Goal: Information Seeking & Learning: Learn about a topic

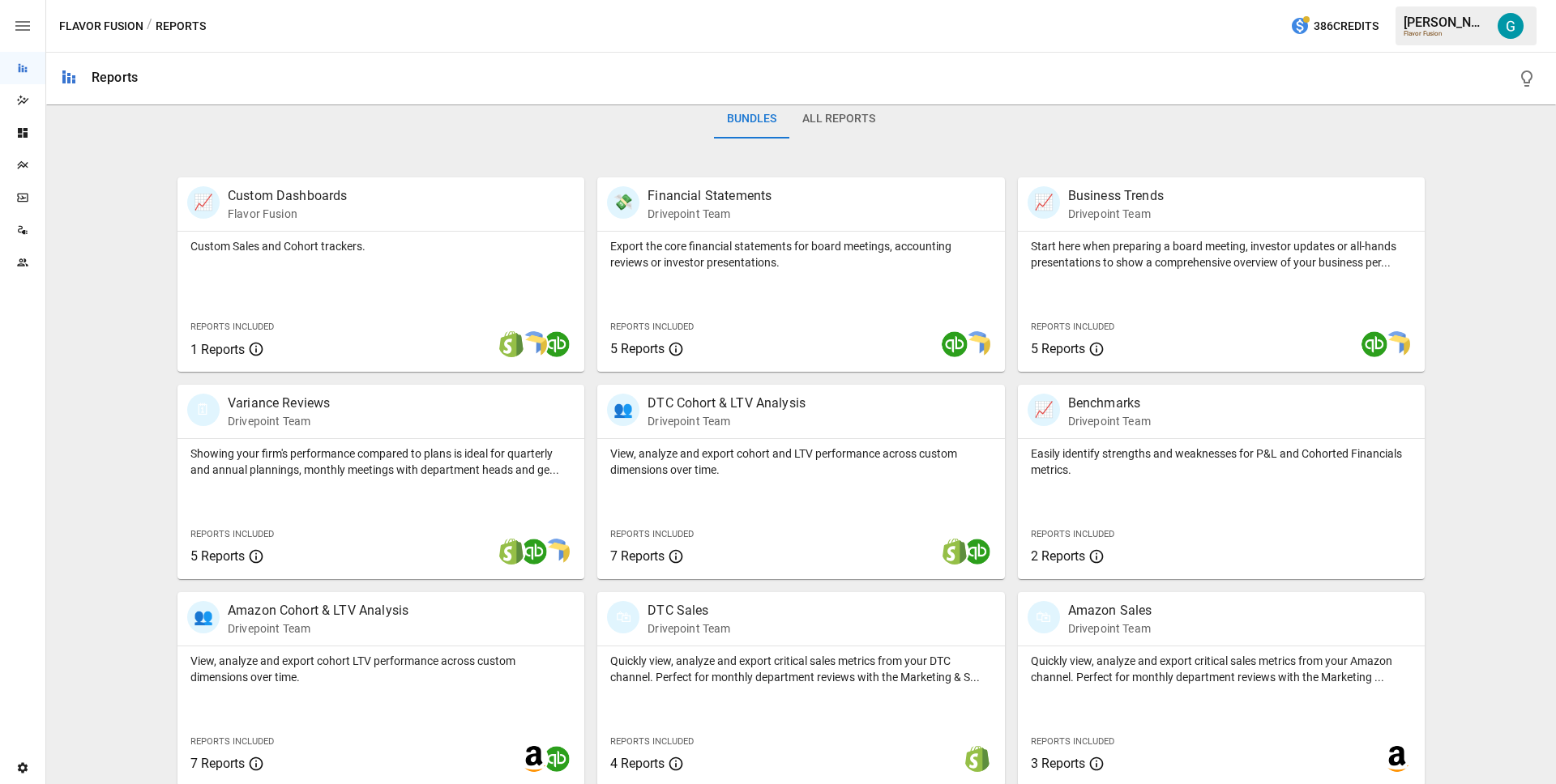
scroll to position [471, 0]
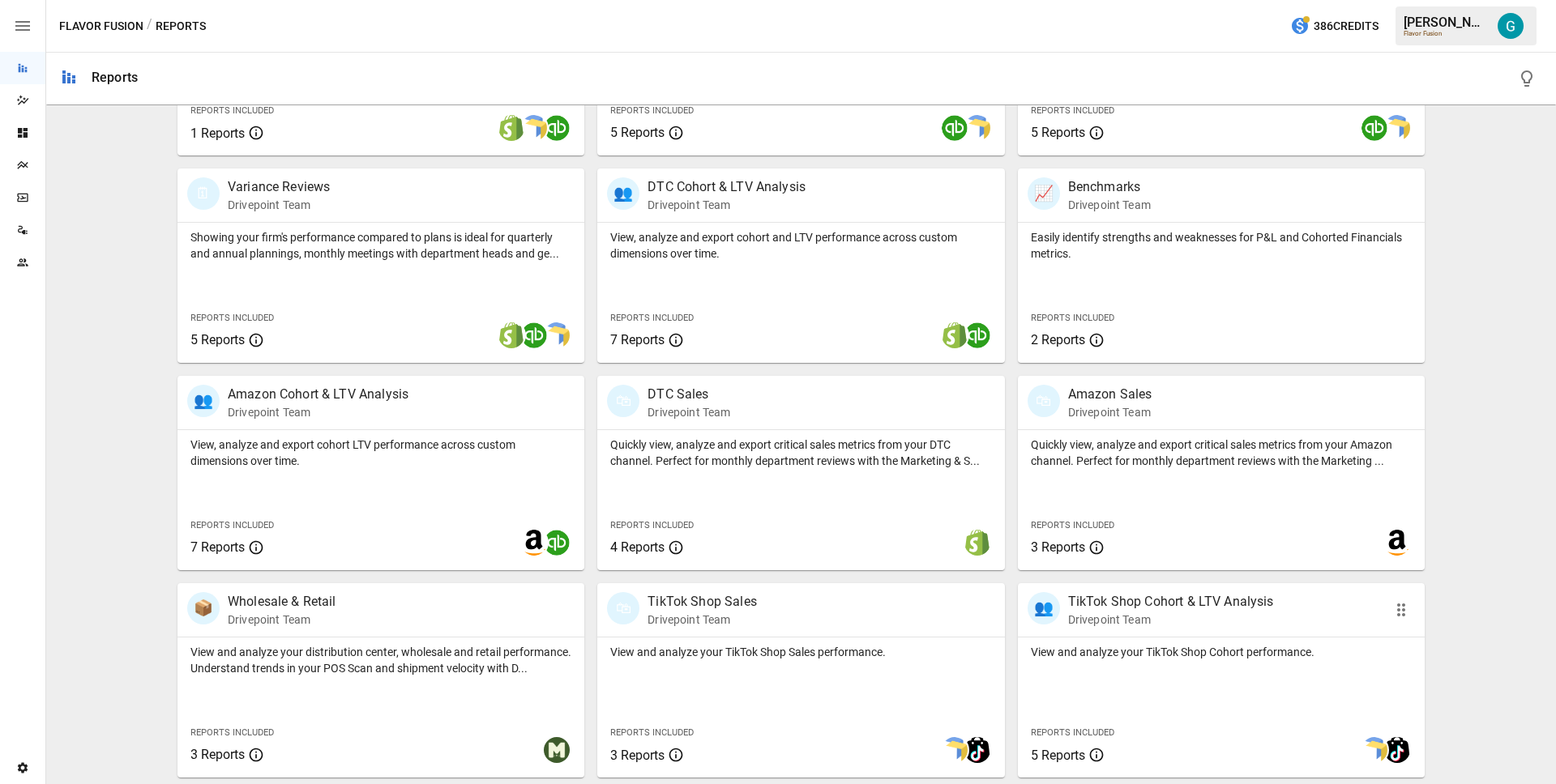
click at [1124, 652] on p "View and analyze your TikTok Shop Cohort performance." at bounding box center [1220, 652] width 381 height 16
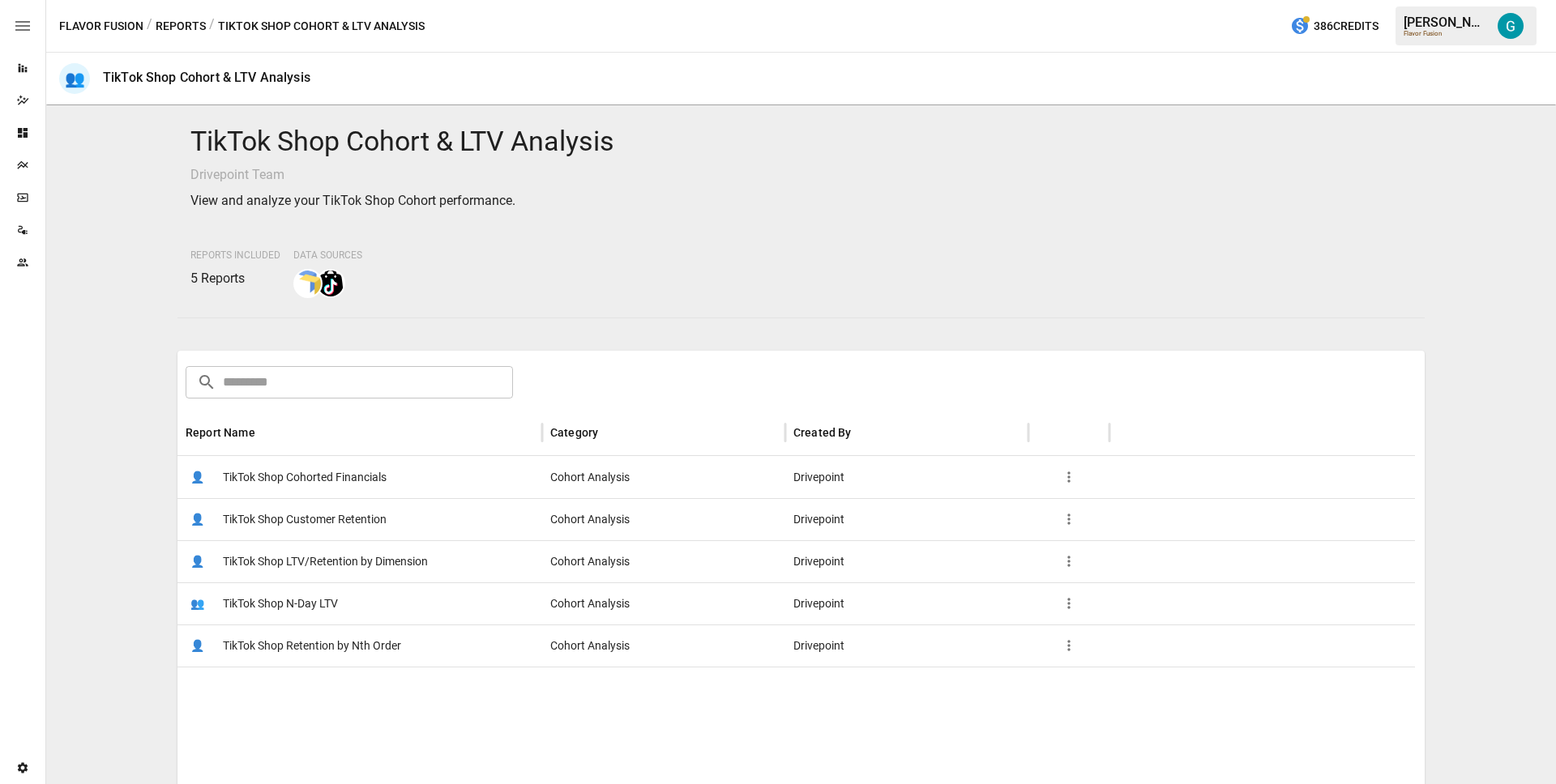
click at [895, 250] on div "Reports Included 5 Reports Data Sources" at bounding box center [800, 271] width 1221 height 55
click at [799, 271] on div "Reports Included 5 Reports Data Sources" at bounding box center [800, 271] width 1221 height 55
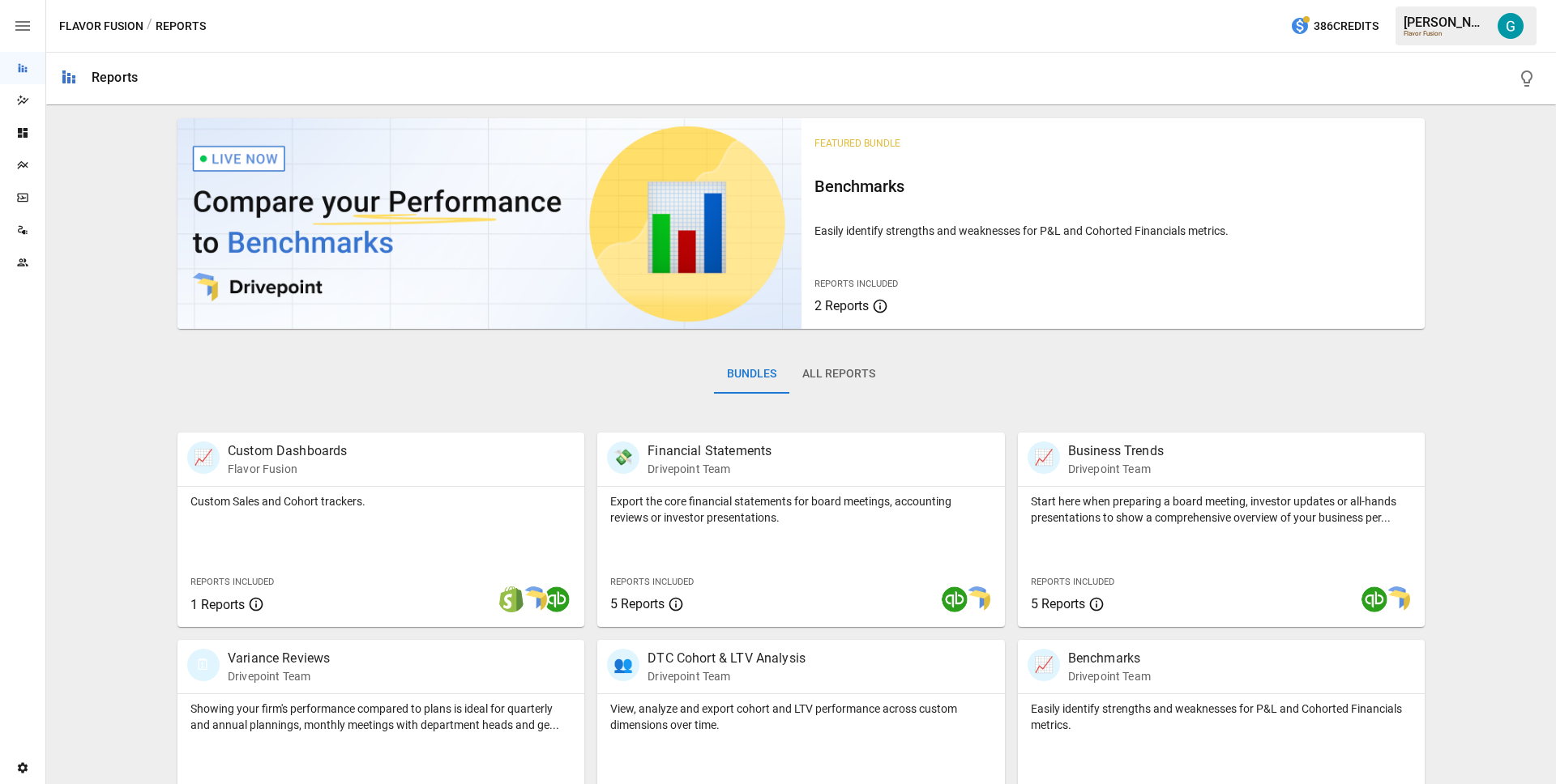
click at [1471, 124] on div "Featured Bundle Benchmarks Easily identify strengths and weaknesses for P&L and…" at bounding box center [801, 681] width 1497 height 1137
click at [1451, 194] on div "Featured Bundle Benchmarks Easily identify strengths and weaknesses for P&L and…" at bounding box center [801, 681] width 1497 height 1137
